Goal: Information Seeking & Learning: Check status

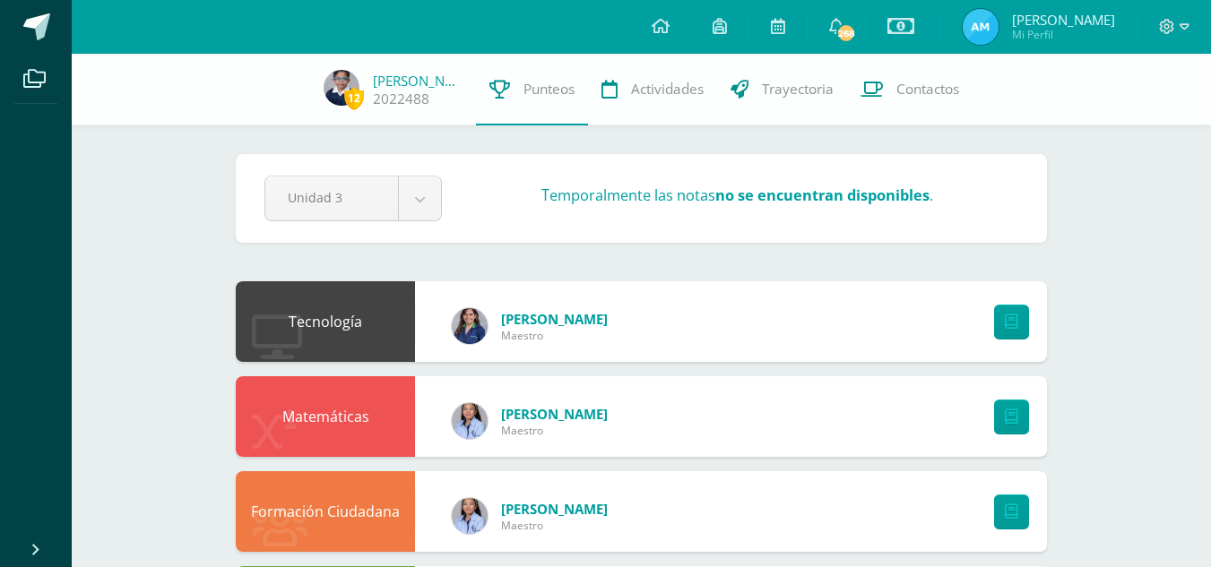
scroll to position [3, 0]
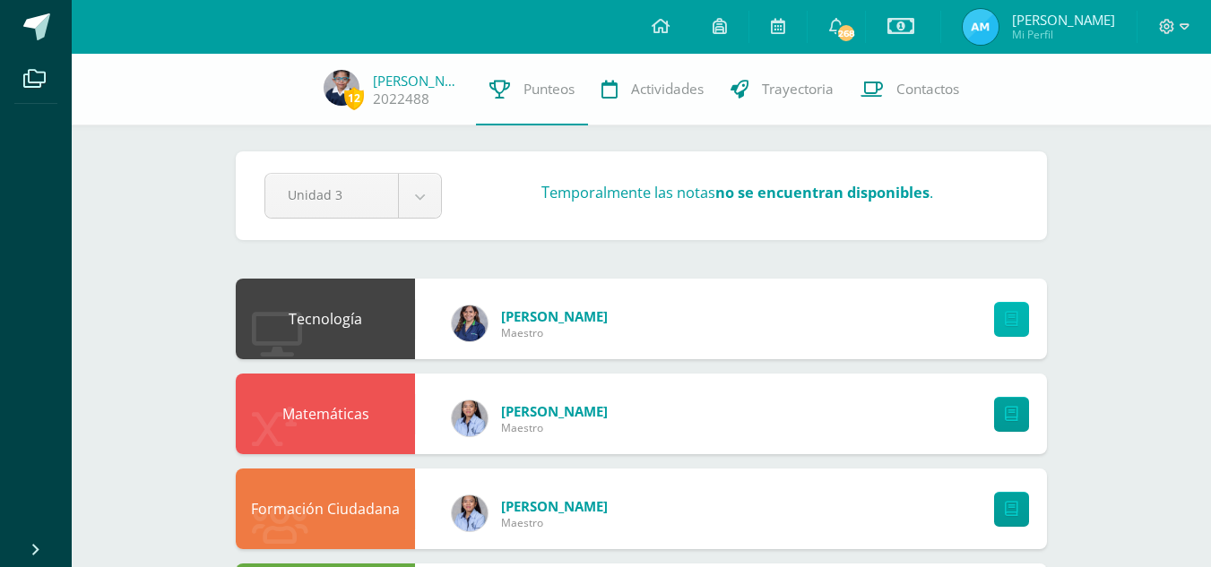
click at [1012, 324] on icon at bounding box center [1011, 319] width 13 height 15
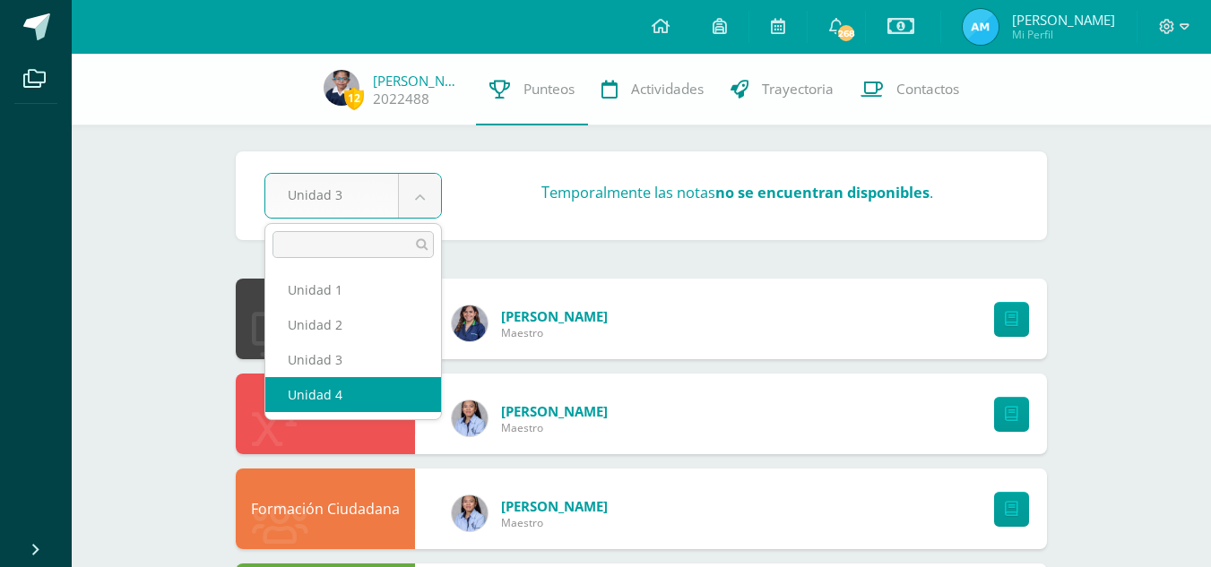
select select "Unidad 4"
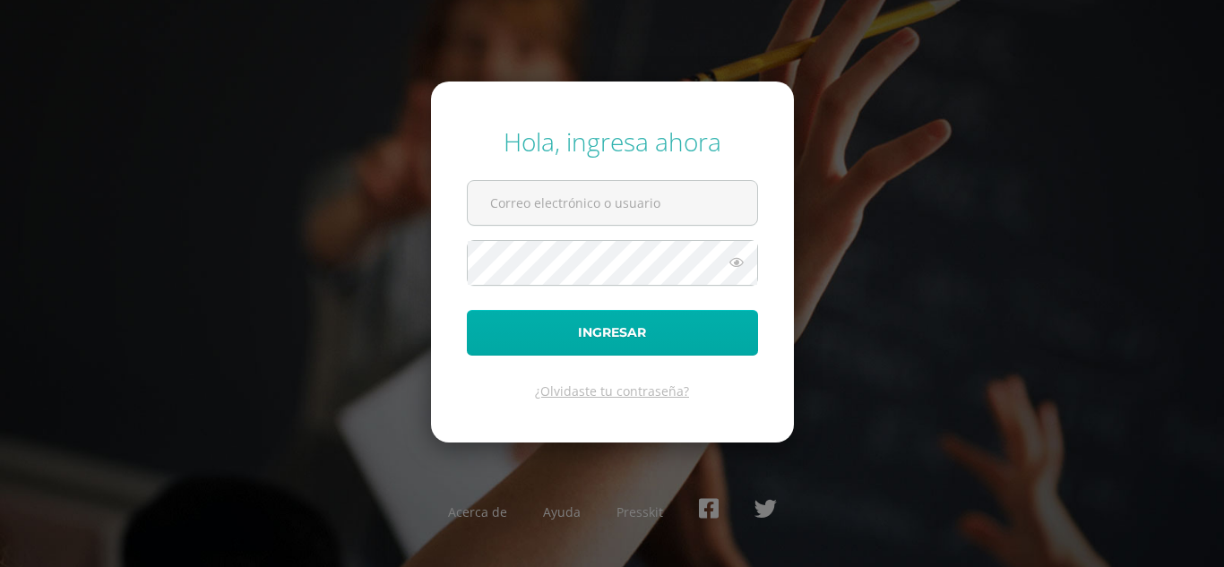
type input "saludrrhh2020@gmail.com"
click at [706, 340] on button "Ingresar" at bounding box center [612, 333] width 291 height 46
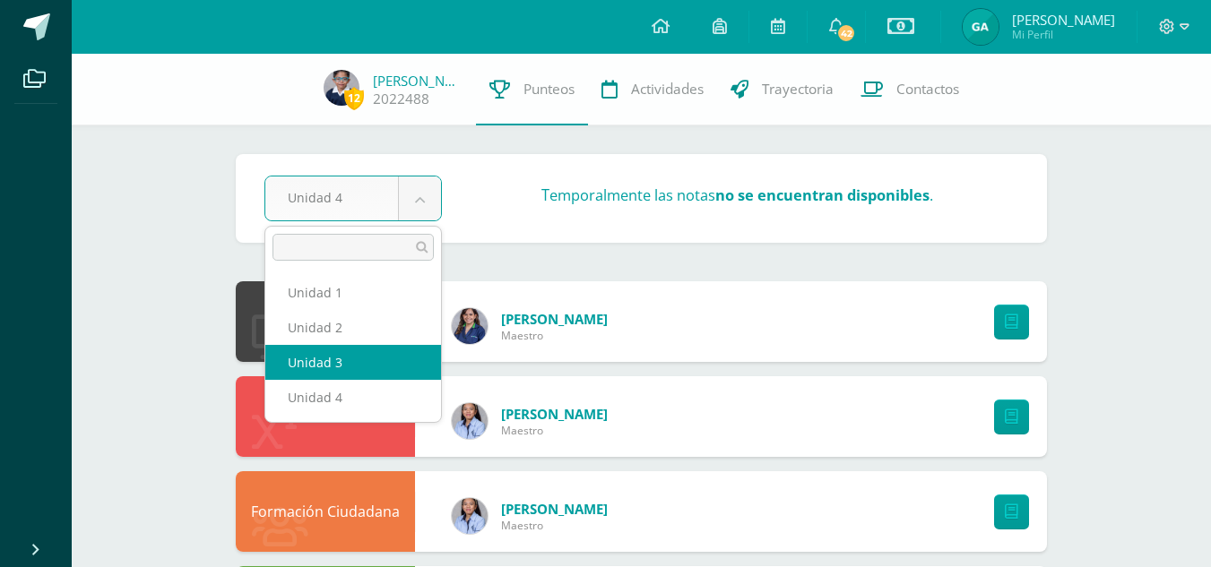
select select "Unidad 3"
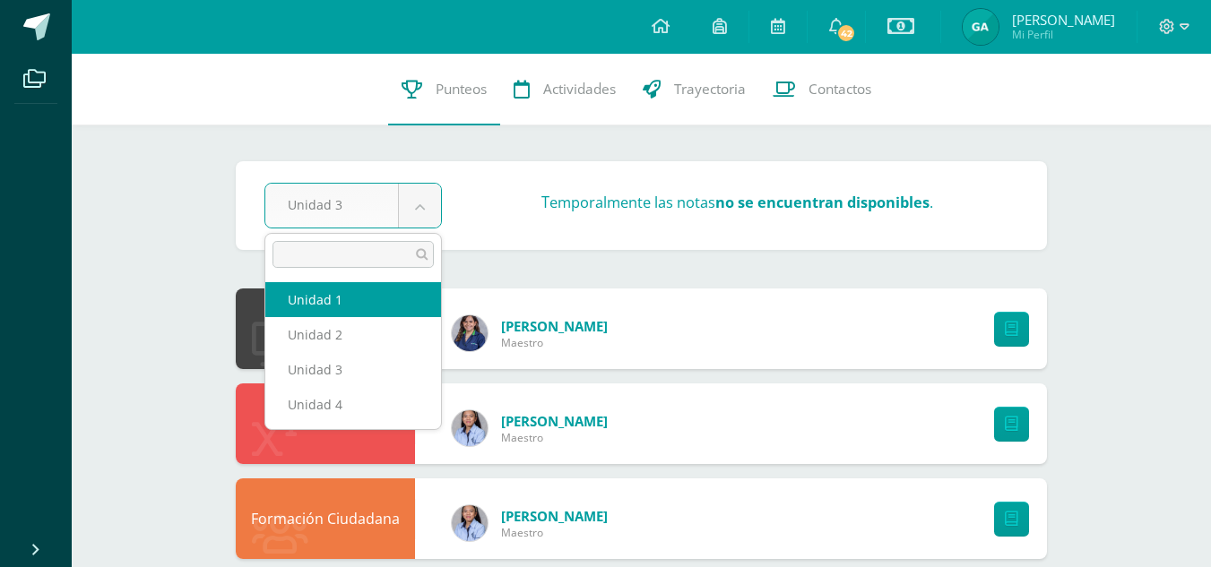
select select "Unidad 1"
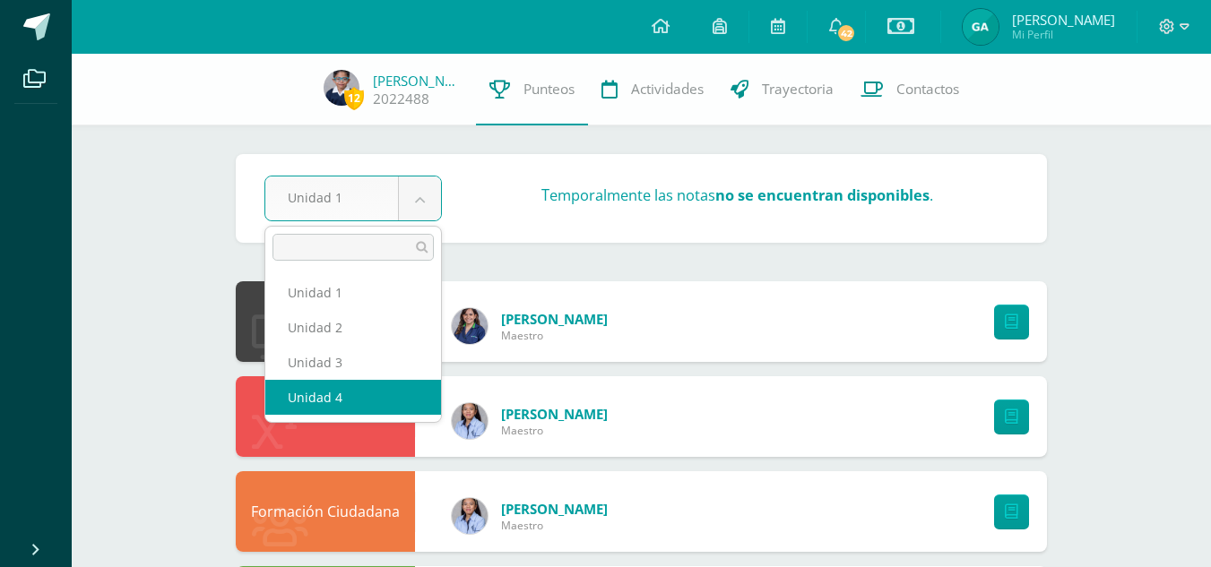
select select "Unidad 4"
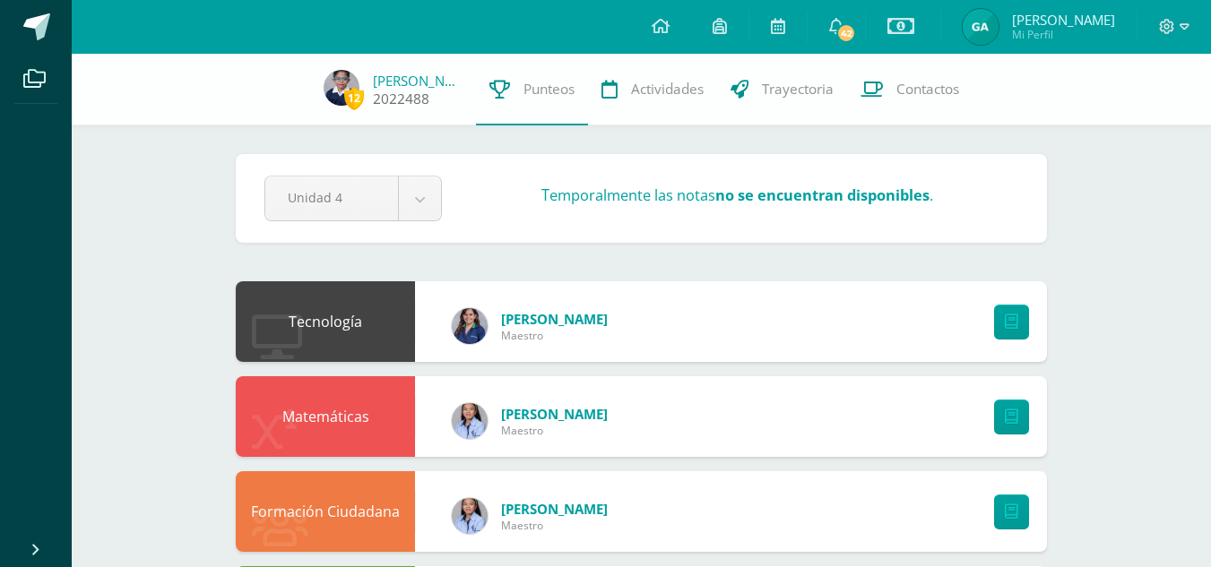
click at [379, 89] on link "[PERSON_NAME]" at bounding box center [418, 81] width 90 height 18
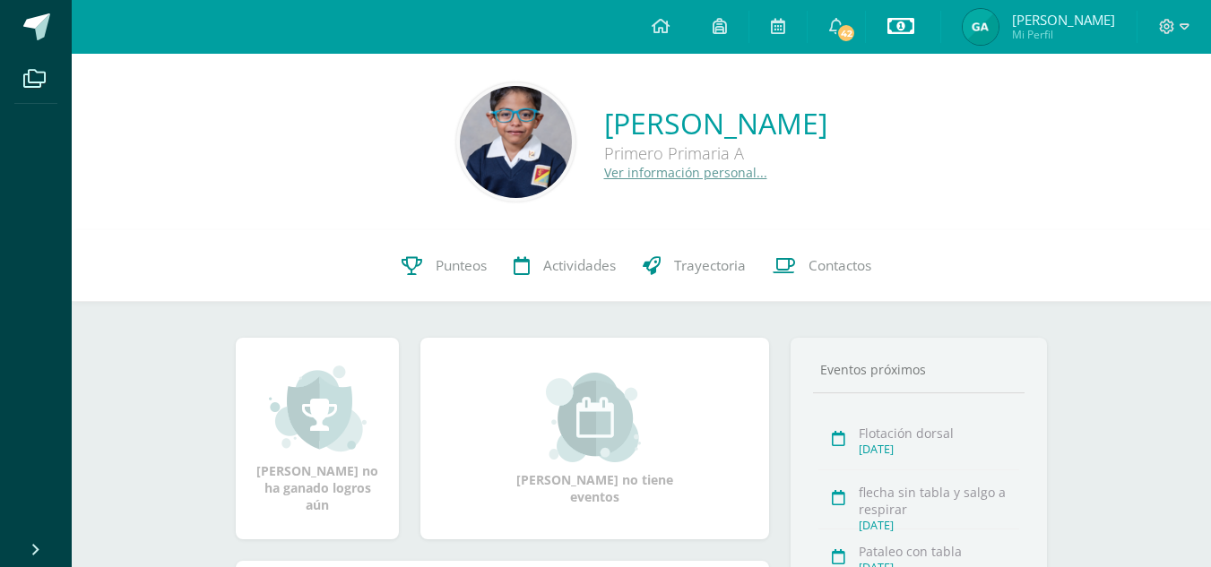
click at [897, 25] on icon at bounding box center [900, 26] width 27 height 22
click at [845, 102] on link "Estado de cuenta actual" at bounding box center [894, 102] width 197 height 43
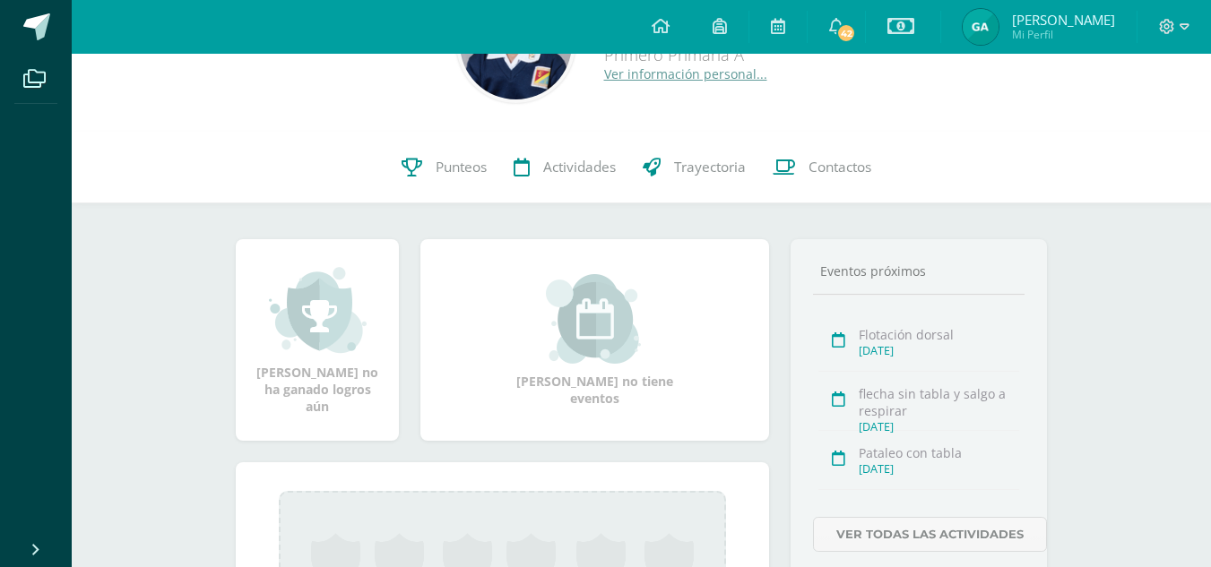
scroll to position [104, 0]
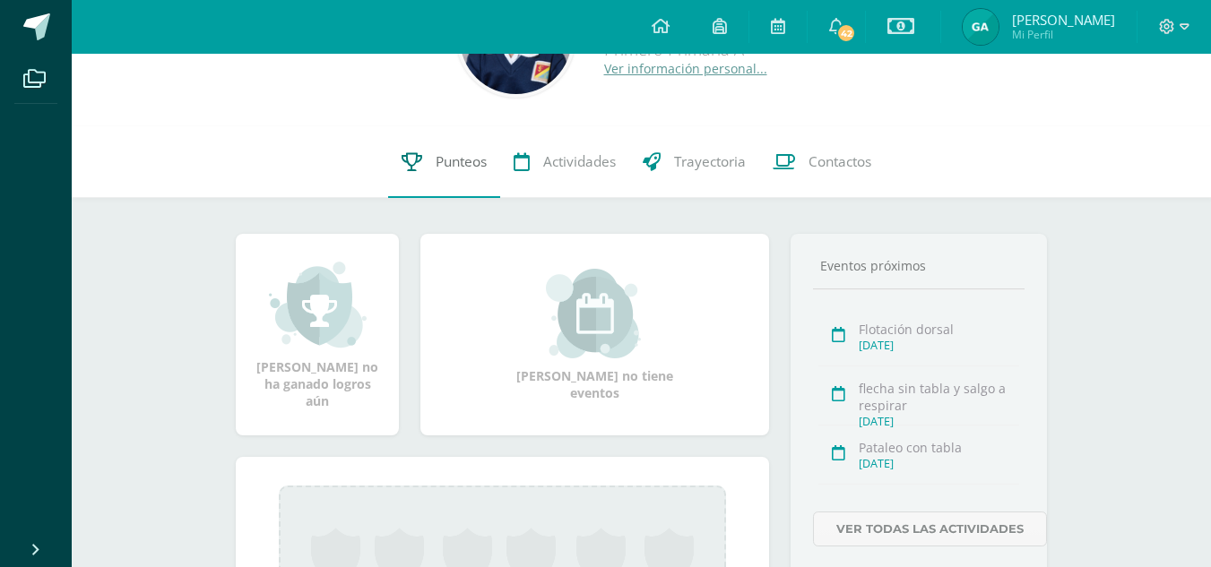
click at [449, 156] on span "Punteos" at bounding box center [461, 161] width 51 height 19
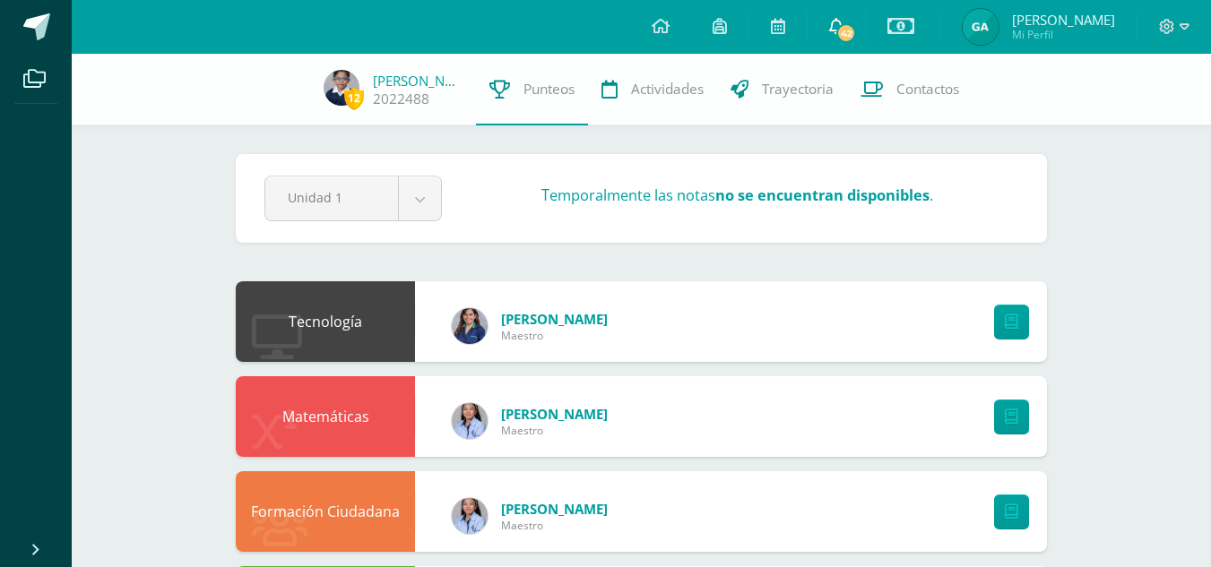
click at [831, 22] on icon at bounding box center [836, 26] width 14 height 16
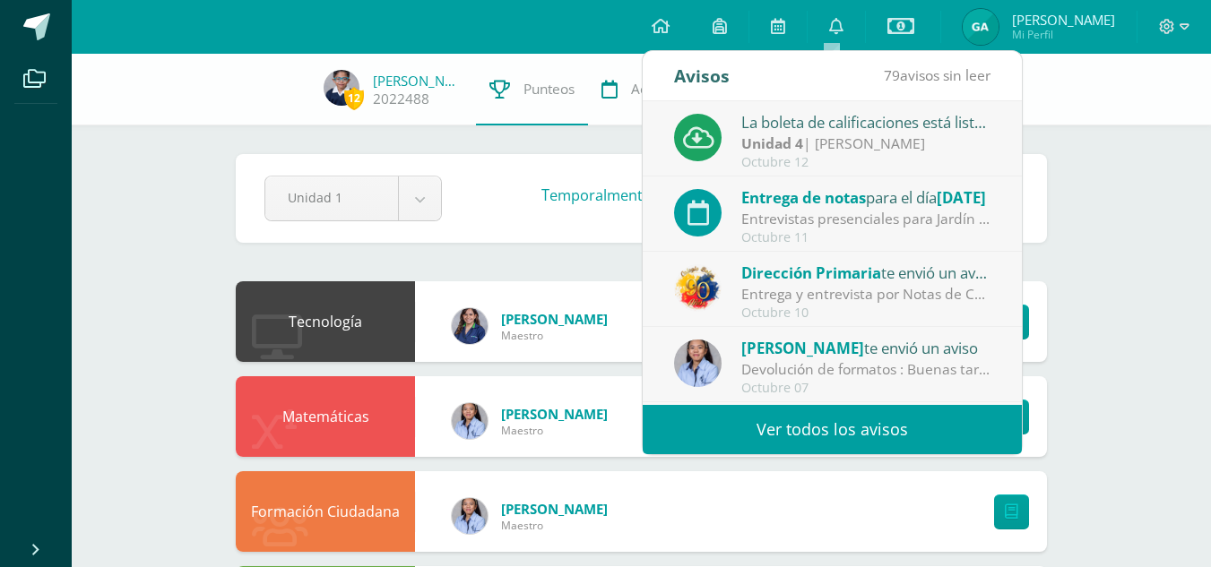
click at [845, 136] on div "Unidad 4 | Santiago Alemán" at bounding box center [865, 144] width 249 height 21
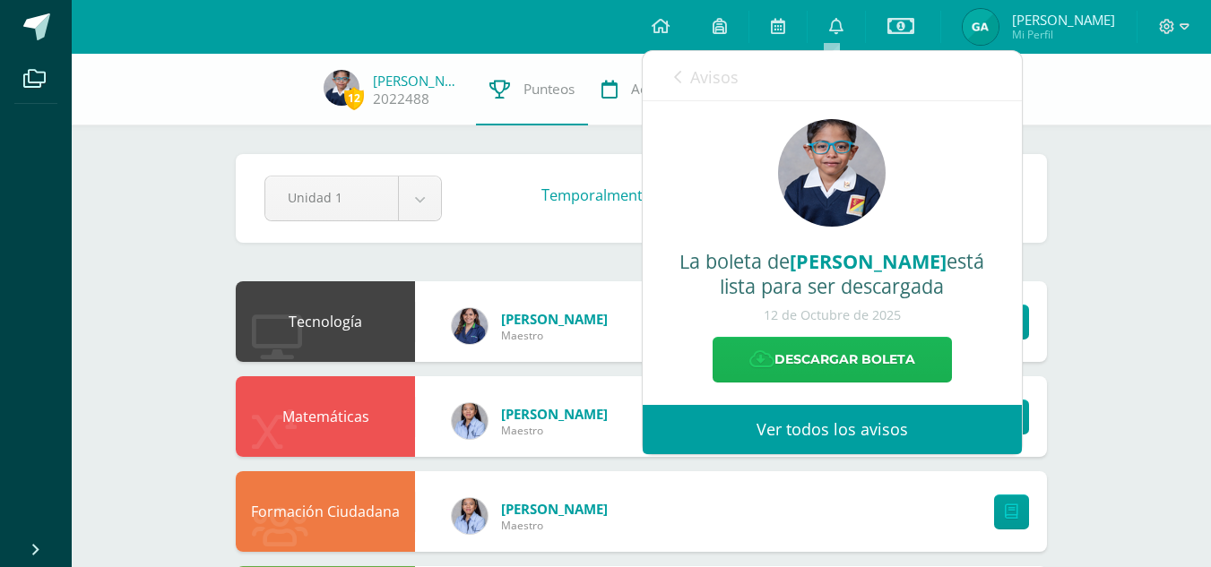
click at [833, 355] on link "Descargar boleta" at bounding box center [831, 360] width 239 height 46
click at [834, 430] on link "Ver todos los avisos" at bounding box center [832, 429] width 379 height 49
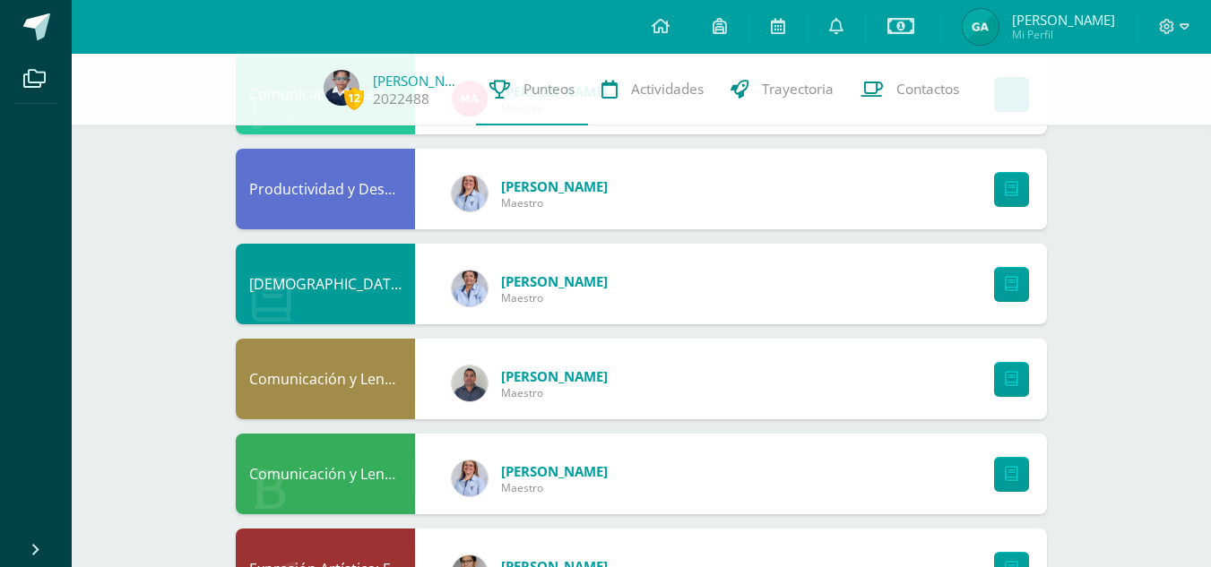
scroll to position [1066, 0]
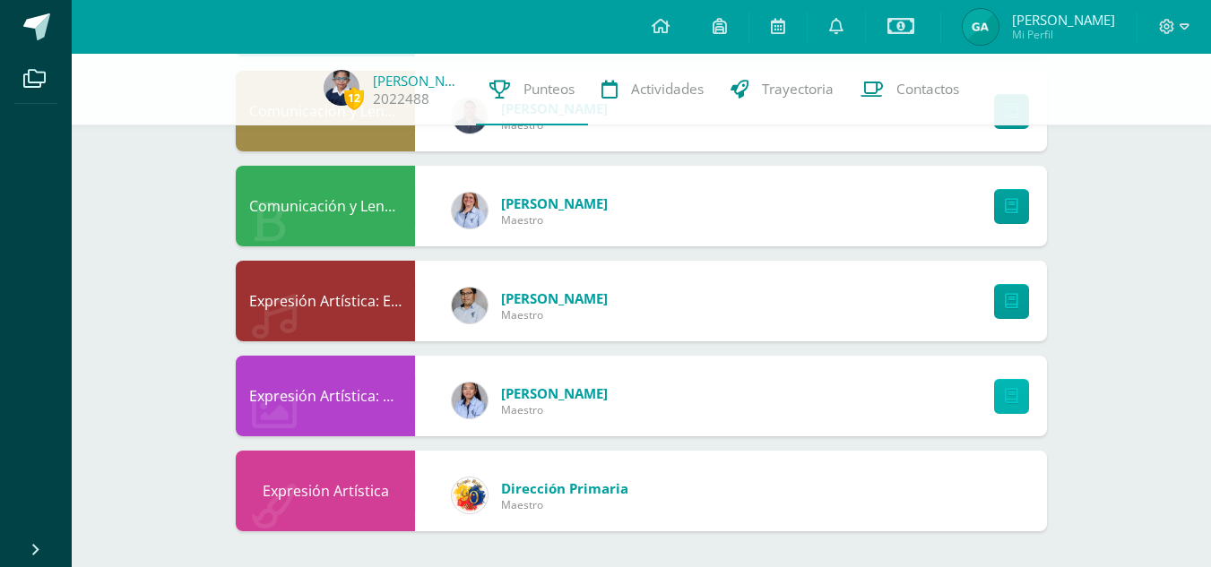
click at [1016, 403] on icon at bounding box center [1011, 396] width 13 height 15
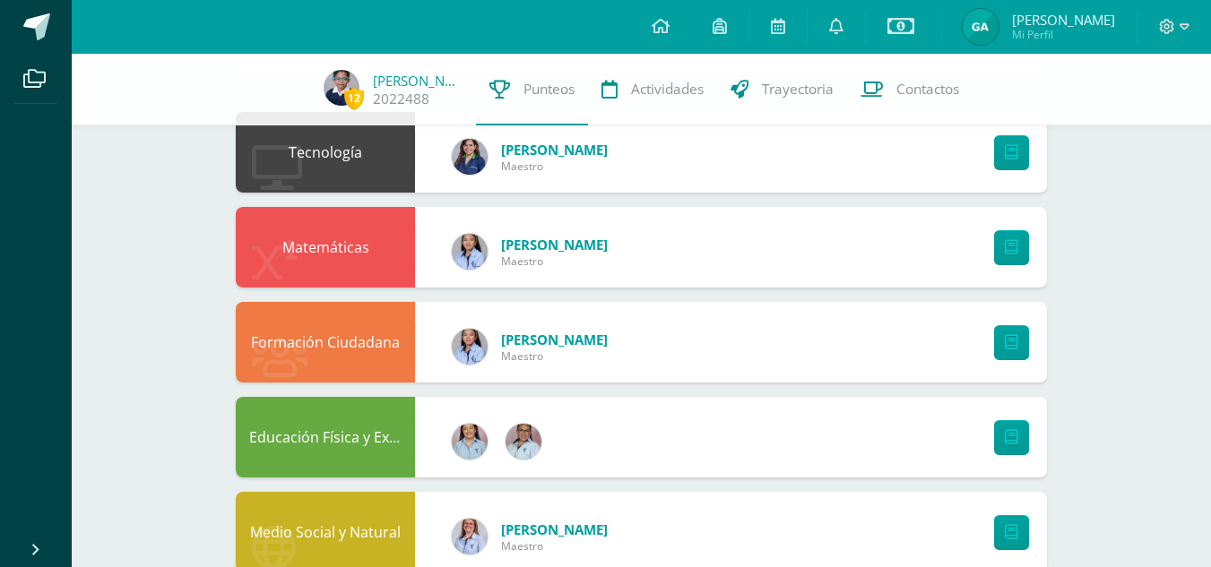
scroll to position [0, 0]
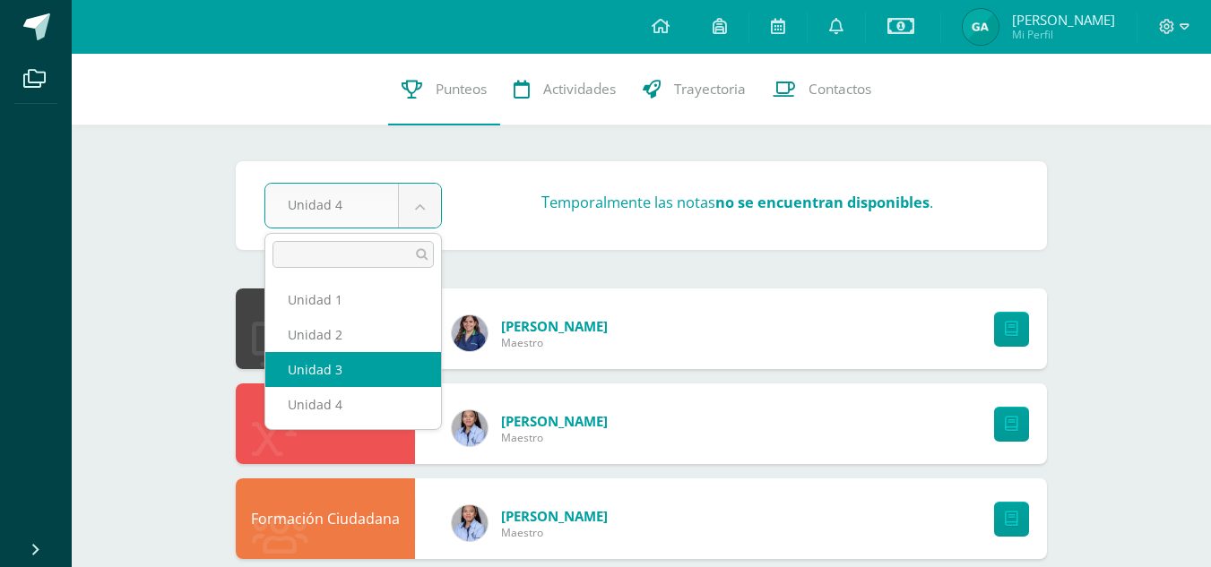
select select "Unidad 3"
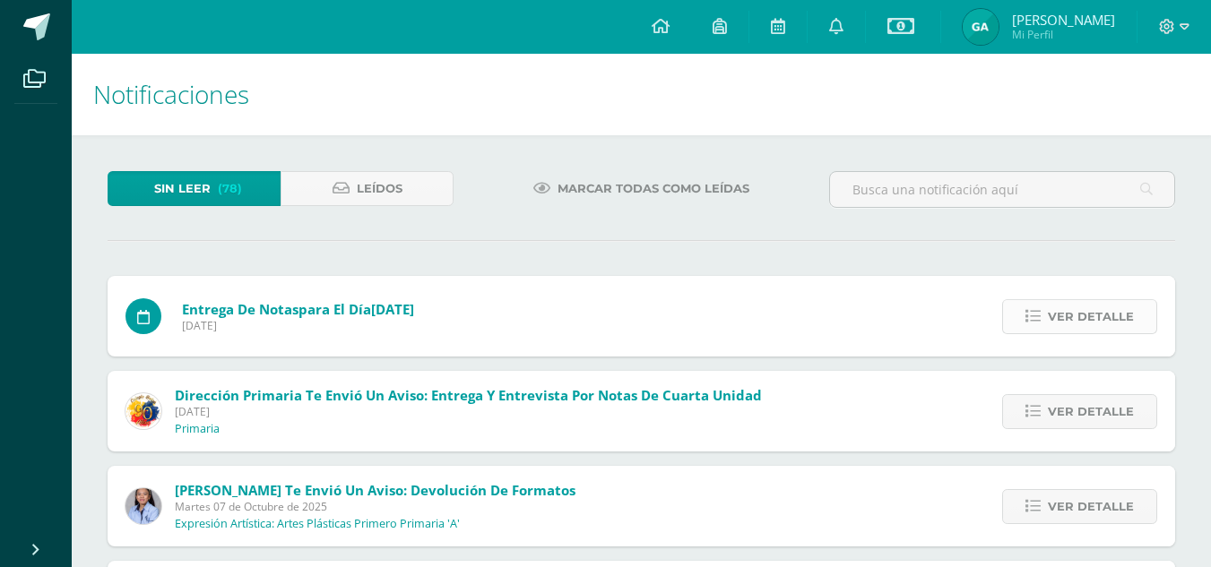
click at [1082, 319] on span "Ver detalle" at bounding box center [1091, 316] width 86 height 33
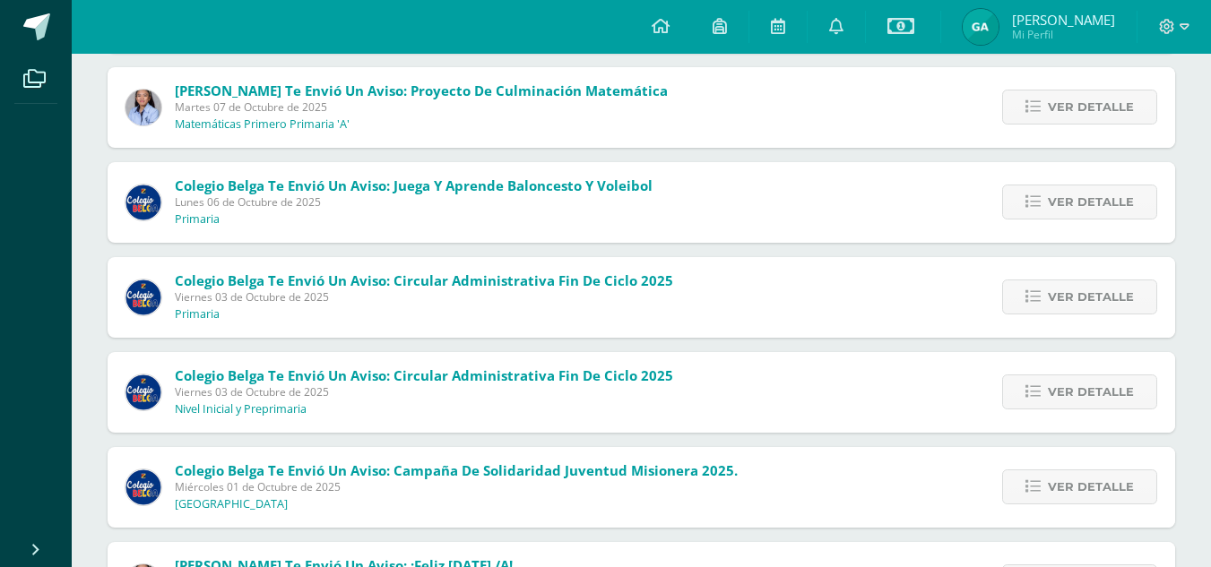
scroll to position [626, 0]
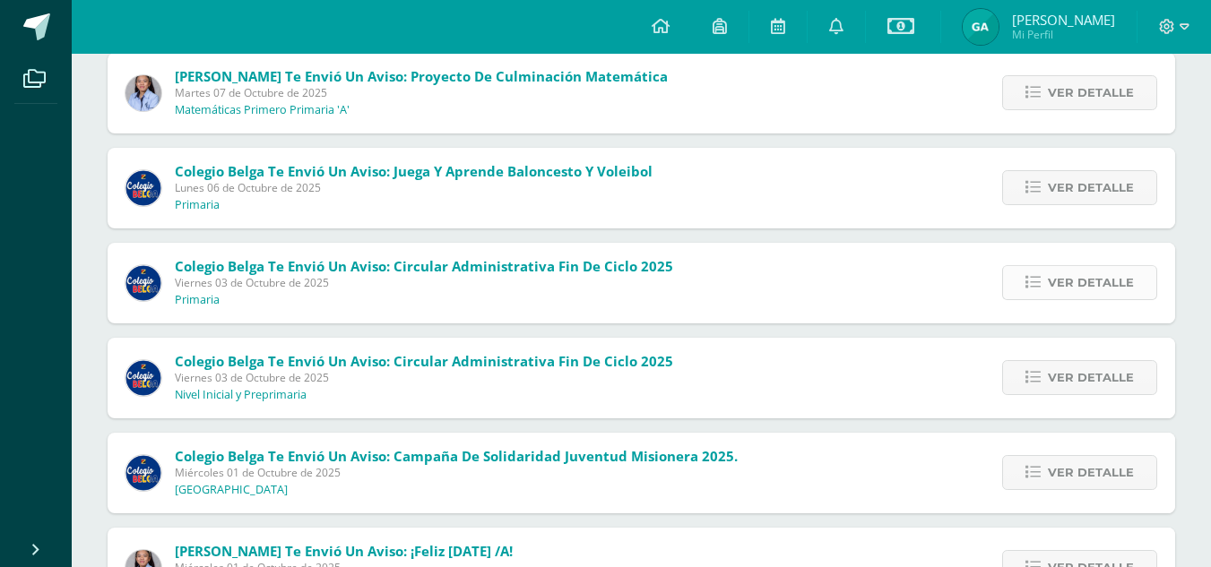
click at [1074, 286] on span "Ver detalle" at bounding box center [1091, 282] width 86 height 33
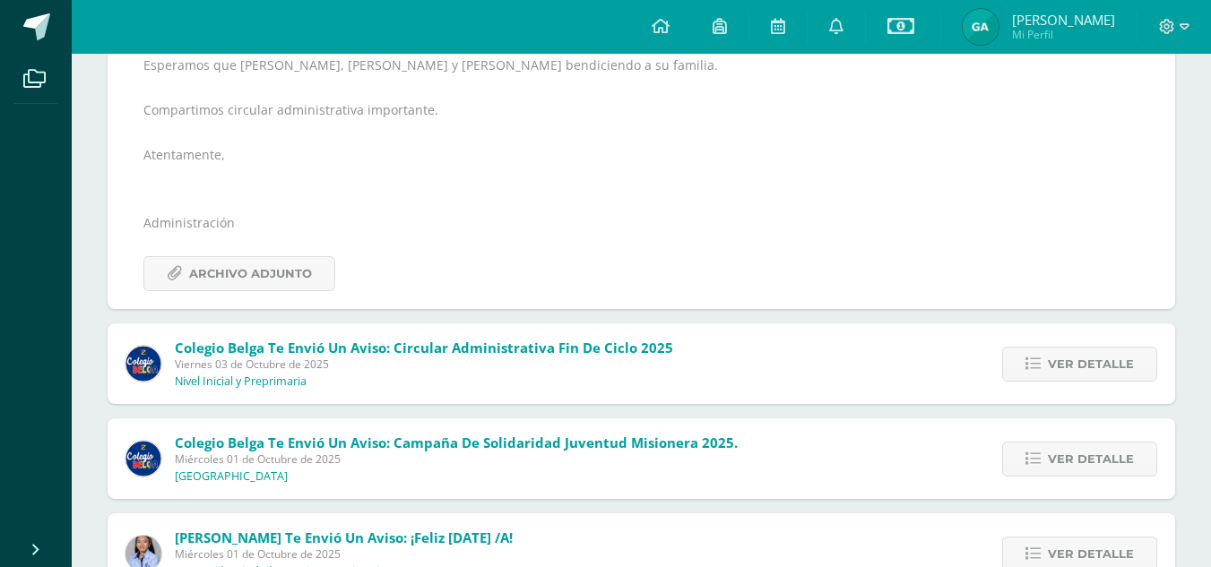
scroll to position [742, 0]
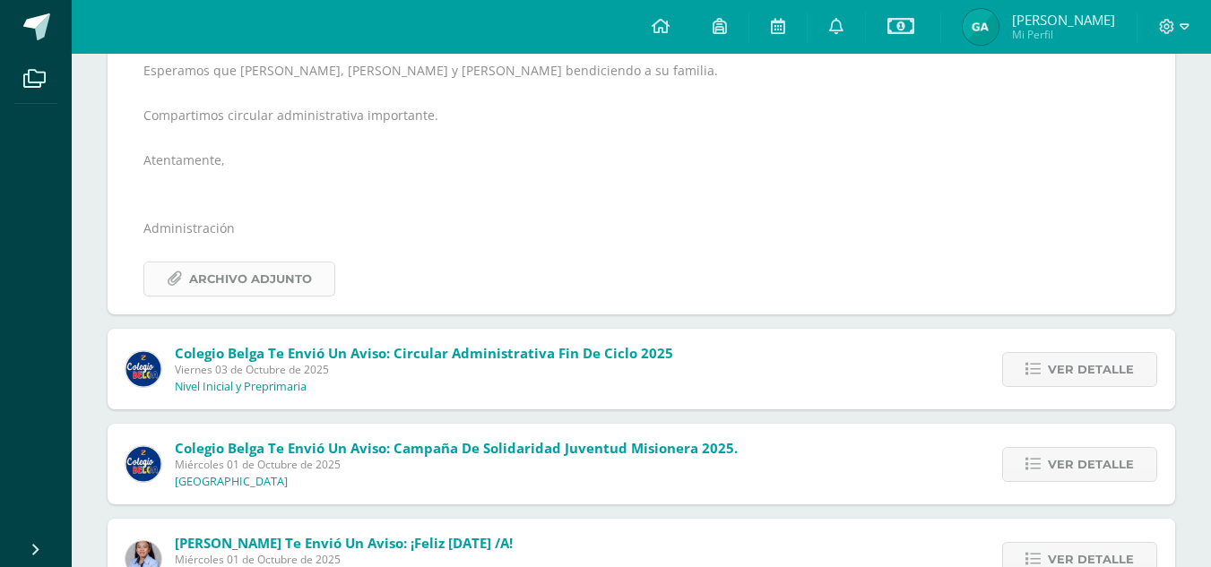
click at [237, 272] on span "Archivo Adjunto" at bounding box center [250, 279] width 123 height 33
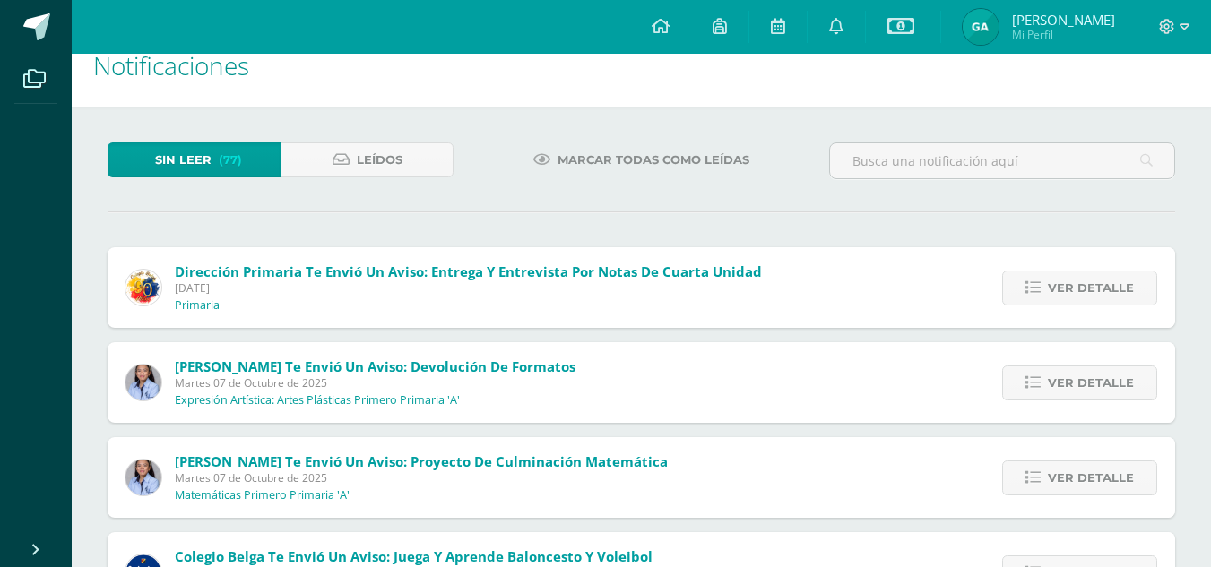
scroll to position [15, 0]
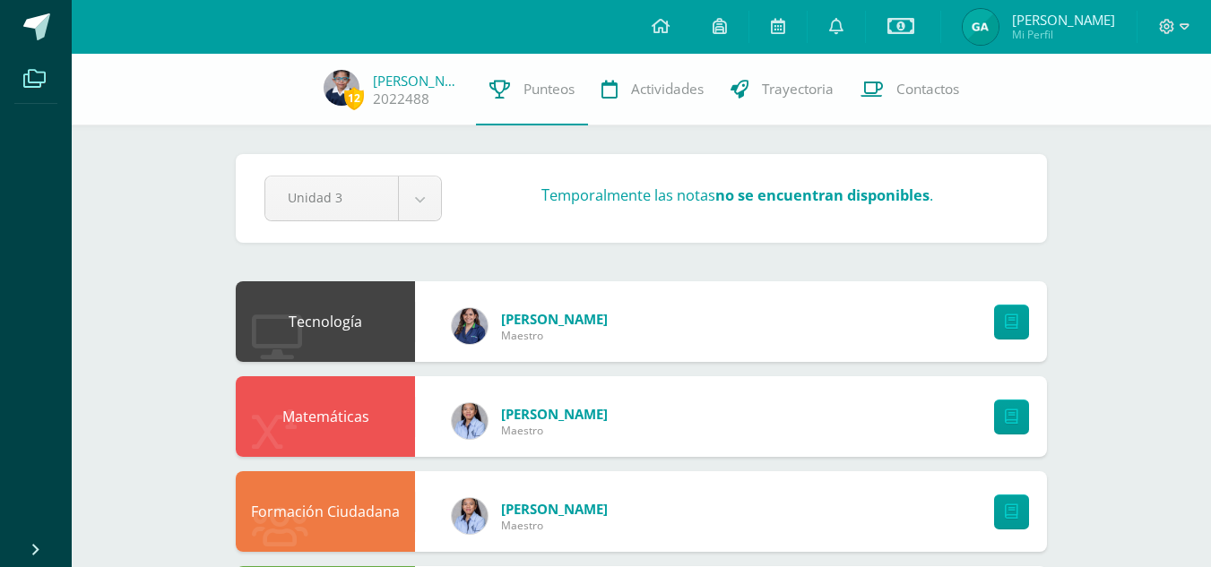
click at [36, 76] on icon at bounding box center [34, 79] width 22 height 18
